Goal: Task Accomplishment & Management: Use online tool/utility

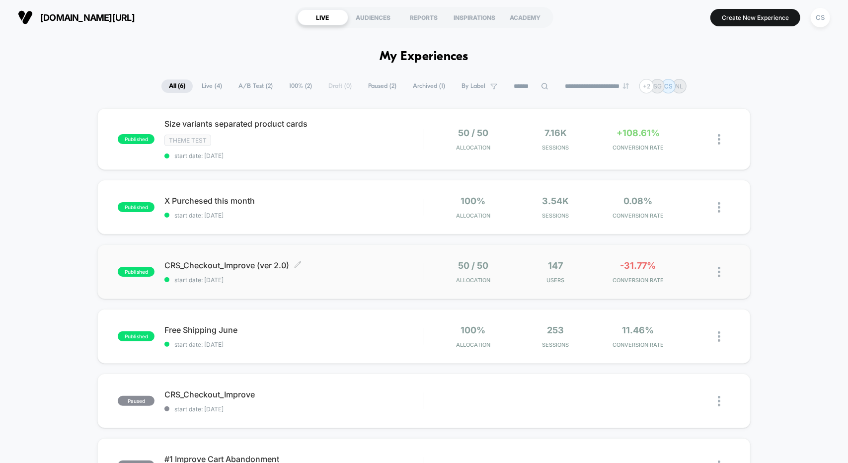
click at [326, 265] on span "CRS_Checkout_Improve (ver 2.0) Click to edit experience details" at bounding box center [293, 265] width 259 height 10
